Goal: Find specific page/section: Find specific page/section

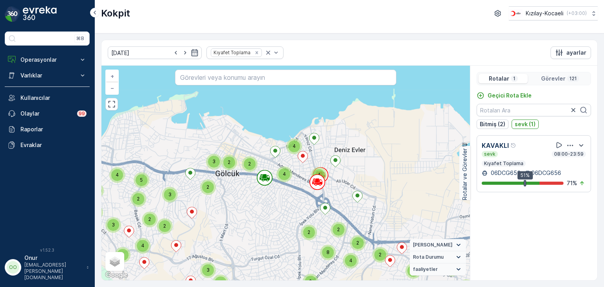
click at [504, 79] on p "Rotalar" at bounding box center [499, 79] width 20 height 8
click at [560, 76] on p "Görevler" at bounding box center [553, 79] width 24 height 8
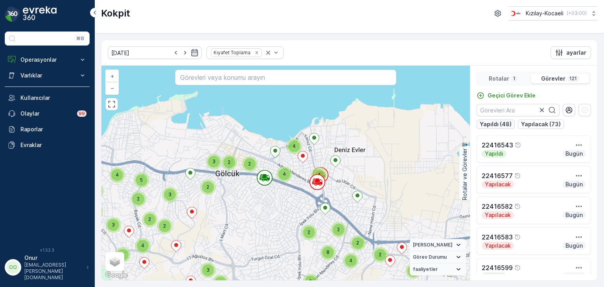
click at [502, 123] on p "Yapıldı (48)" at bounding box center [496, 124] width 32 height 8
click at [552, 75] on p "Görevler" at bounding box center [554, 79] width 24 height 8
click at [548, 78] on p "Görevler" at bounding box center [554, 79] width 24 height 8
click at [507, 80] on p "Rotalar" at bounding box center [499, 79] width 20 height 8
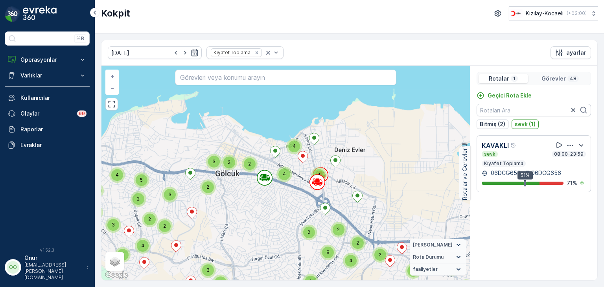
click at [552, 78] on p "Görevler" at bounding box center [554, 79] width 24 height 8
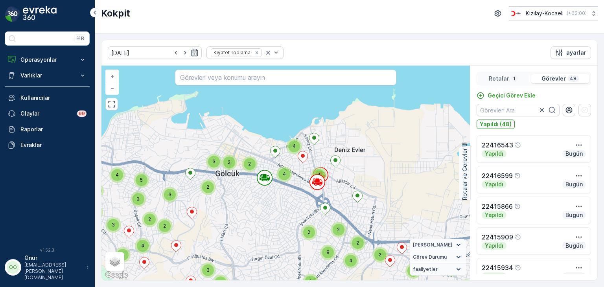
click at [499, 124] on p "Yapıldı (48)" at bounding box center [496, 124] width 32 height 8
click at [545, 125] on p "Yapılacak (73)" at bounding box center [541, 124] width 40 height 8
click at [488, 125] on p "Yapılacak (73)" at bounding box center [500, 124] width 40 height 8
click at [498, 78] on p "Rotalar" at bounding box center [499, 79] width 20 height 8
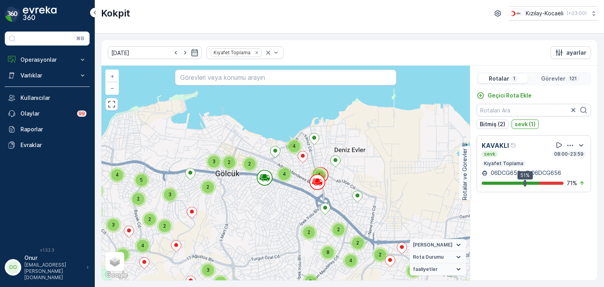
click at [550, 79] on p "Görevler" at bounding box center [553, 79] width 24 height 8
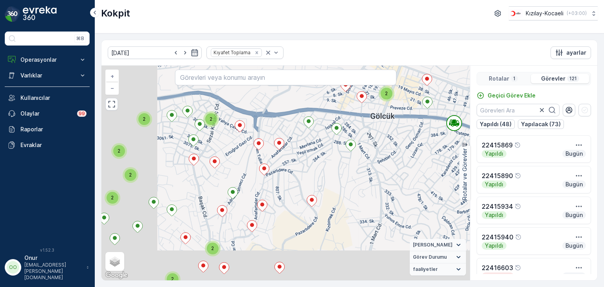
drag, startPoint x: 244, startPoint y: 225, endPoint x: 338, endPoint y: 168, distance: 110.7
click at [338, 168] on div "3 2 3 2 2 2 2 2 2 2 2 3 2 2 2 3 + − Uydu Yol haritası Arazi Karışık Leaflet Kla…" at bounding box center [285, 173] width 369 height 215
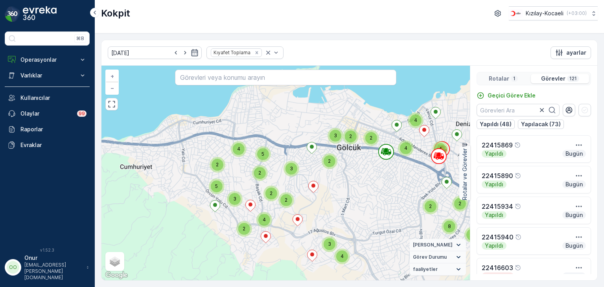
drag, startPoint x: 203, startPoint y: 207, endPoint x: 254, endPoint y: 199, distance: 51.9
click at [254, 199] on div "5 2 2 2 3 2 2 2 3 2 2 4 2 2 2 3 2 4 5 2 4 5 3 3 4 2 2 8 4 2 3 4 2 2 4 + − Uydu …" at bounding box center [285, 173] width 369 height 215
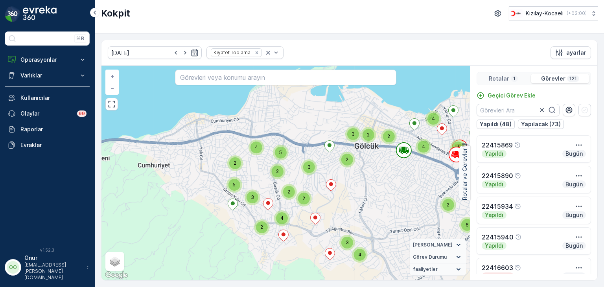
drag, startPoint x: 415, startPoint y: 162, endPoint x: 340, endPoint y: 194, distance: 80.9
click at [340, 194] on div "5 2 2 2 3 2 2 2 3 2 2 4 2 2 2 3 2 4 5 2 4 5 3 3 4 2 2 8 4 2 3 4 2 2 4 + − Uydu …" at bounding box center [285, 173] width 369 height 215
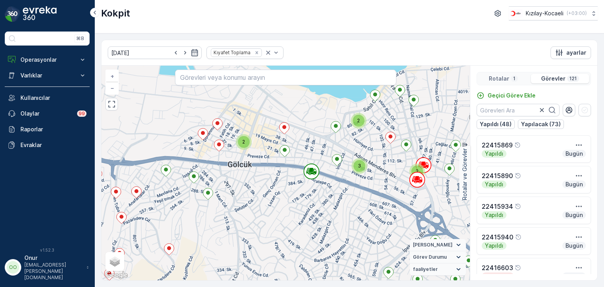
drag, startPoint x: 313, startPoint y: 188, endPoint x: 261, endPoint y: 196, distance: 52.8
click at [261, 196] on div "3 2 3 2 2 2 2 2 2 2 2 3 2 2 2 3 + − Uydu Yol haritası Arazi Karışık Leaflet Kla…" at bounding box center [285, 173] width 369 height 215
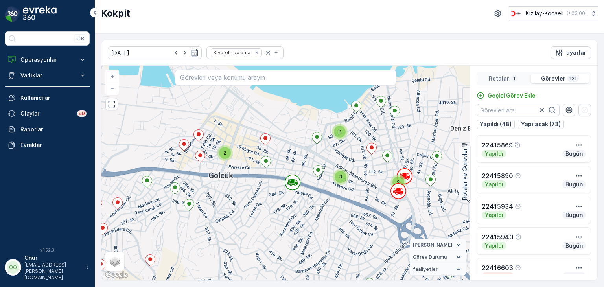
drag, startPoint x: 323, startPoint y: 154, endPoint x: 269, endPoint y: 187, distance: 64.1
click at [269, 187] on div "3 2 3 2 2 2 2 2 2 2 2 3 2 2 2 3 + − Uydu Yol haritası Arazi Karışık Leaflet Kla…" at bounding box center [285, 173] width 369 height 215
